Goal: Find specific page/section

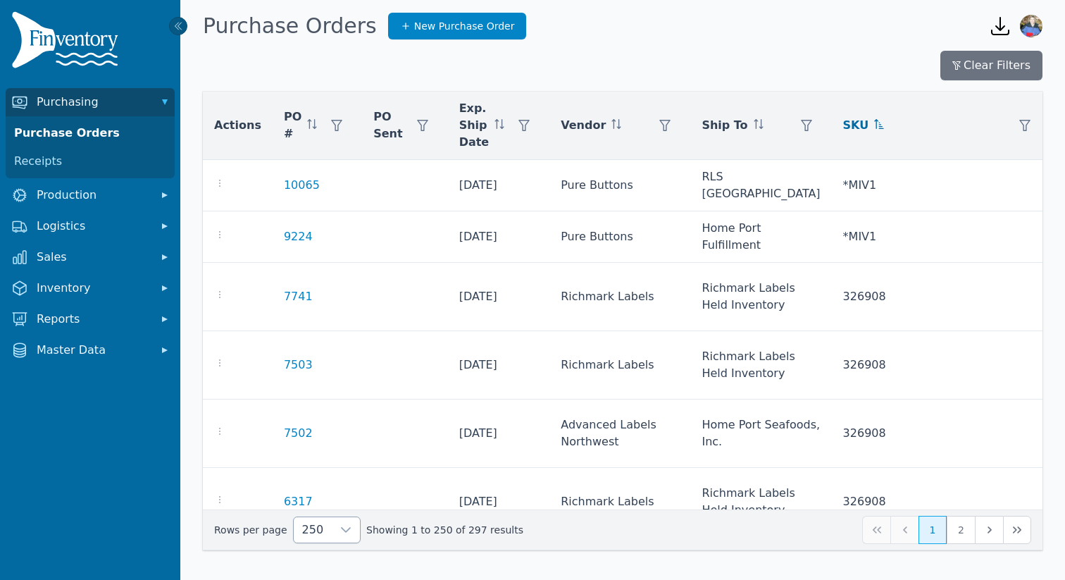
click at [340, 528] on icon at bounding box center [345, 529] width 11 height 11
click at [416, 532] on span "Showing 1 to 250 of 297 results" at bounding box center [444, 529] width 157 height 14
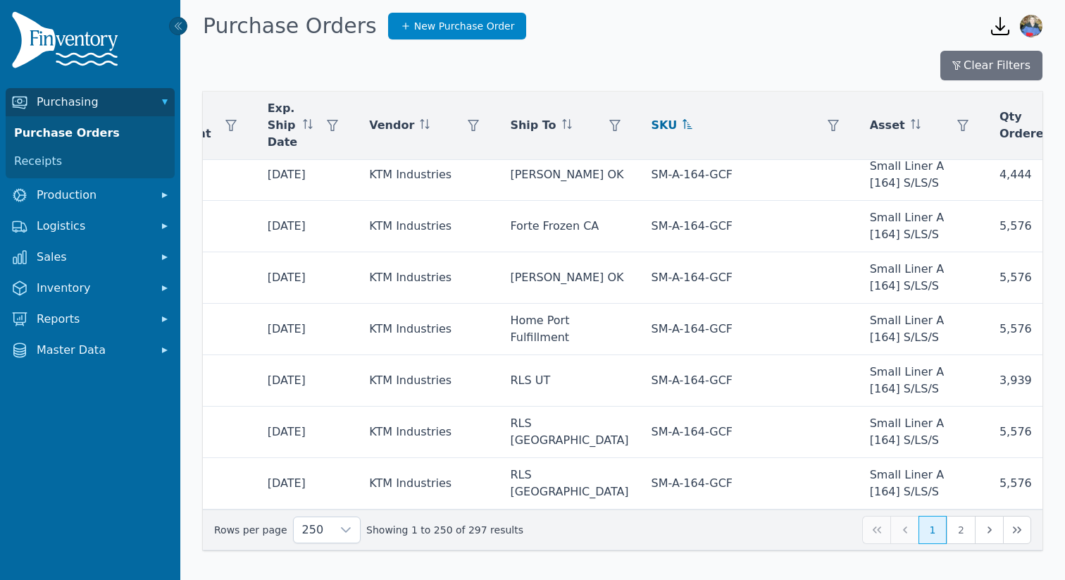
scroll to position [14681, 192]
